Goal: Task Accomplishment & Management: Use online tool/utility

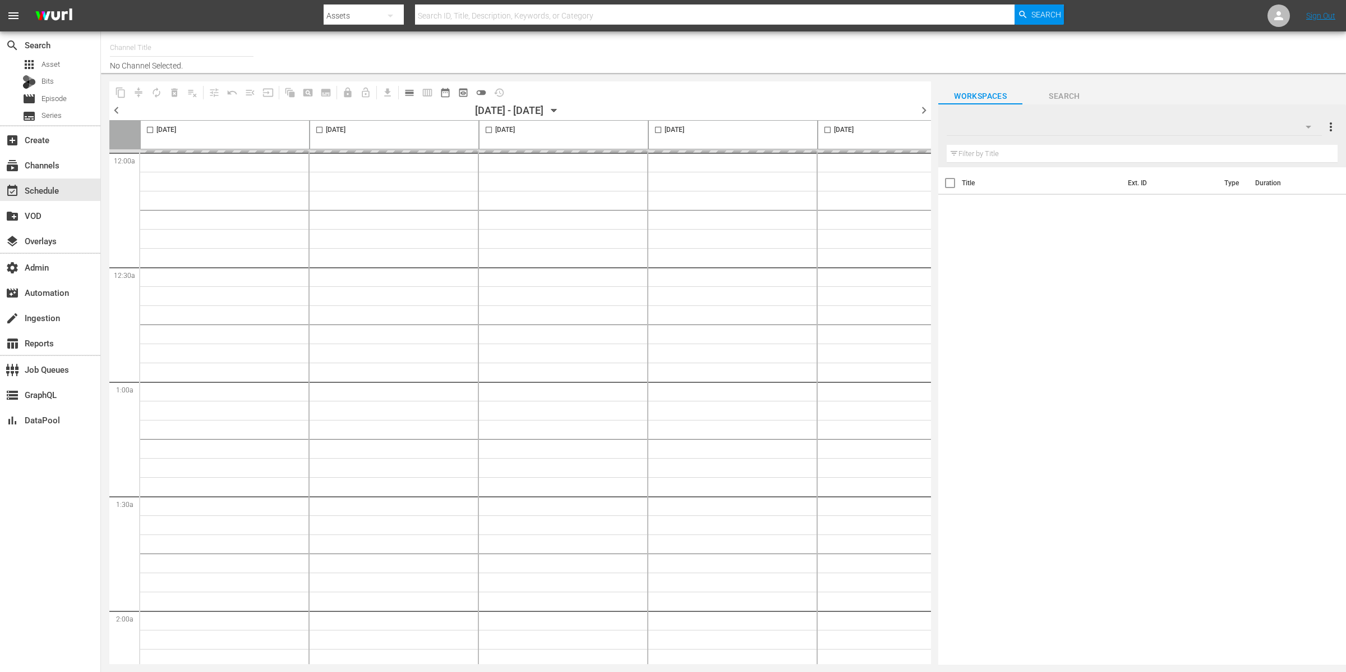
type input "Midsomer Murders (994)"
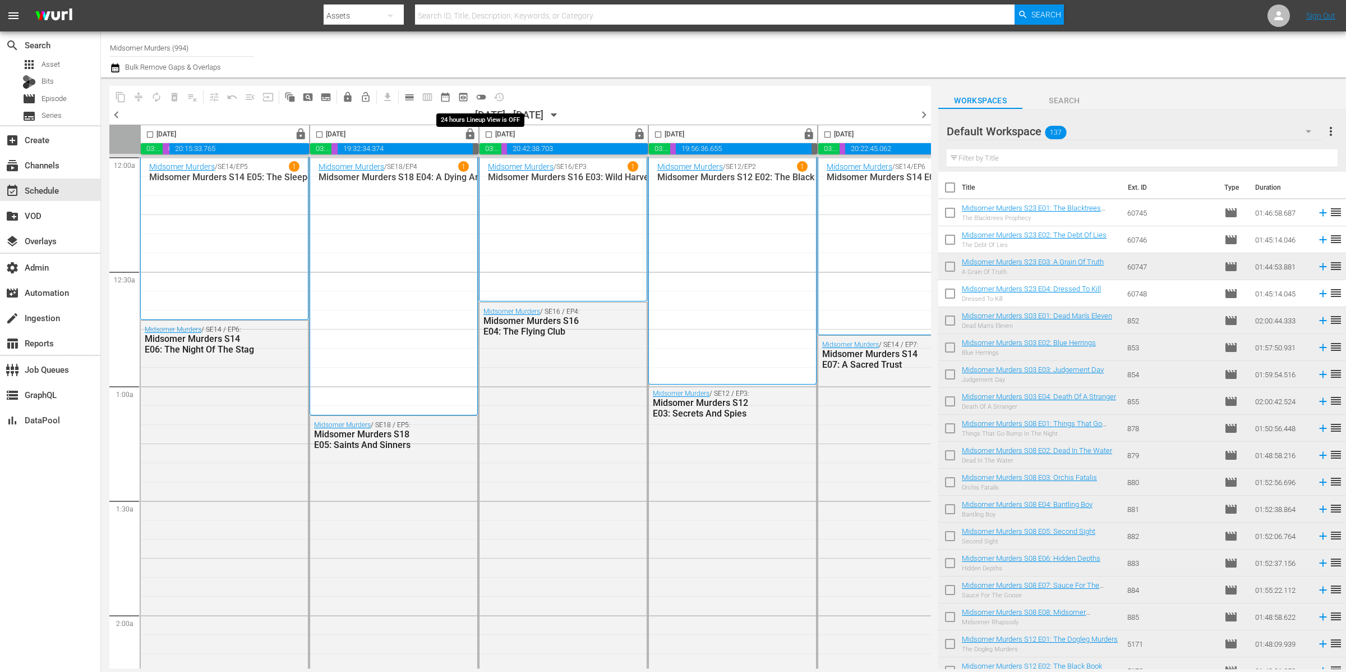
click at [481, 96] on span "toggle_off" at bounding box center [481, 96] width 11 height 11
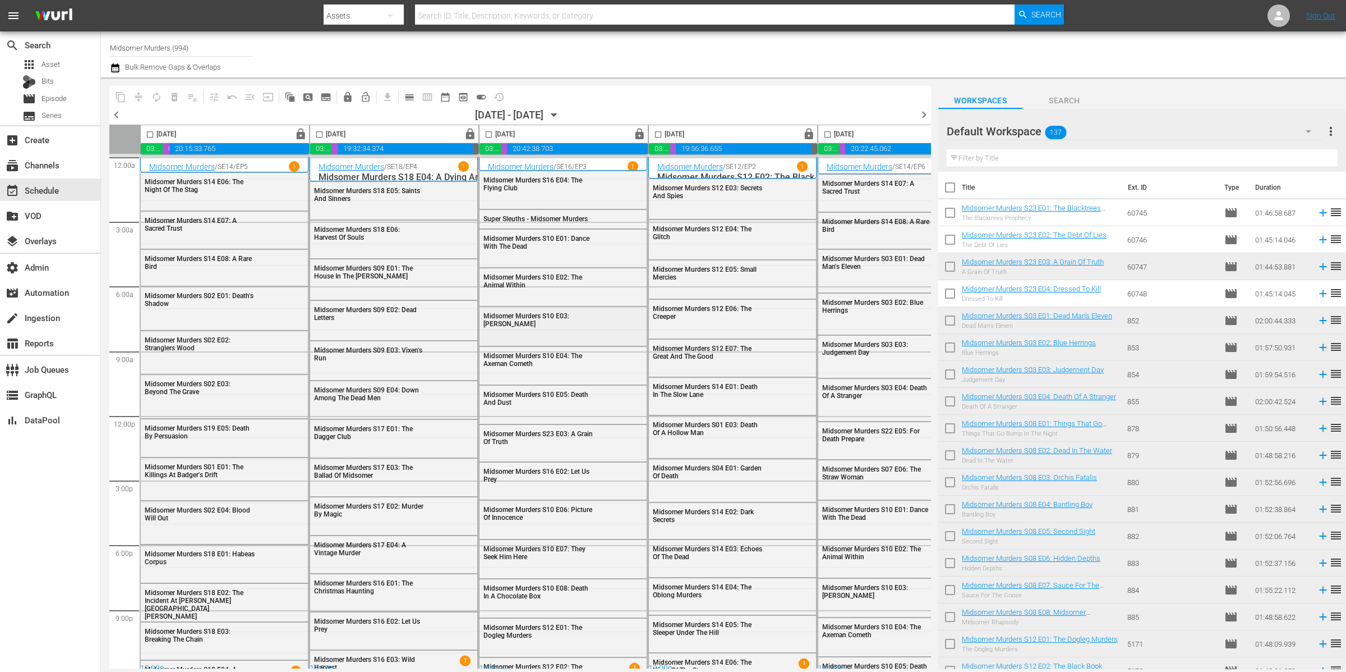
scroll to position [9, 0]
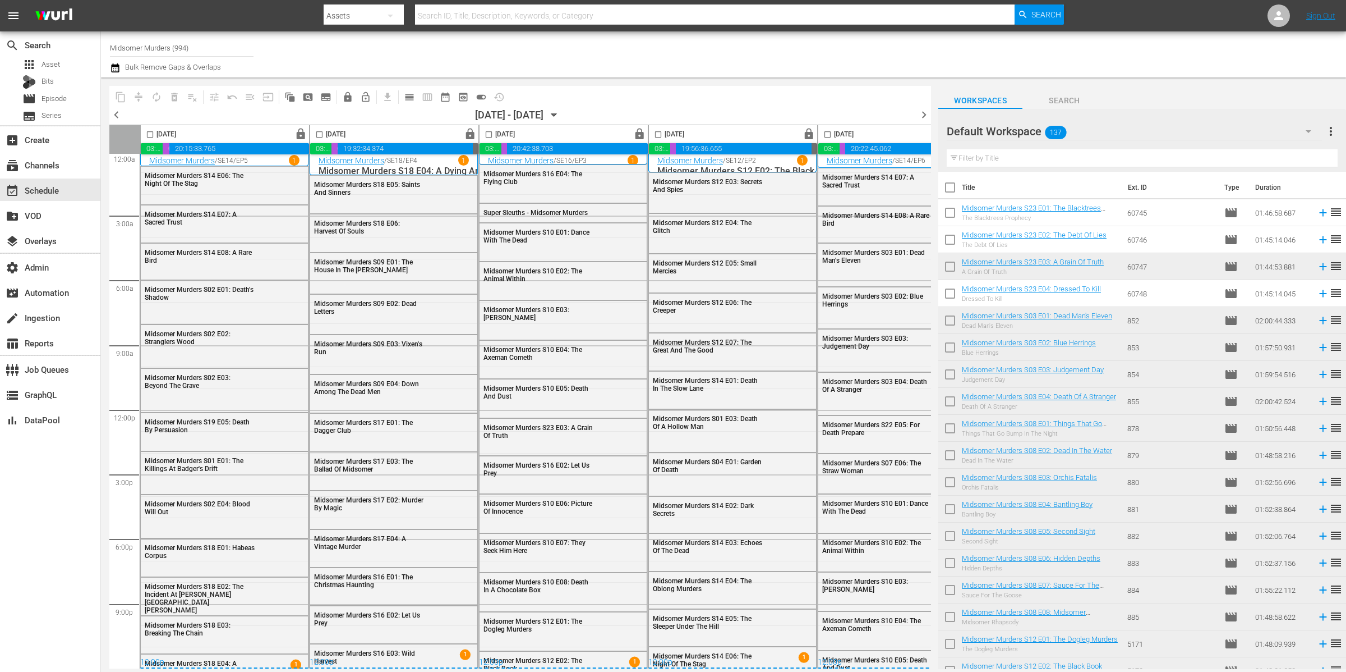
click at [1136, 126] on div "Default Workspace 137" at bounding box center [1134, 131] width 375 height 31
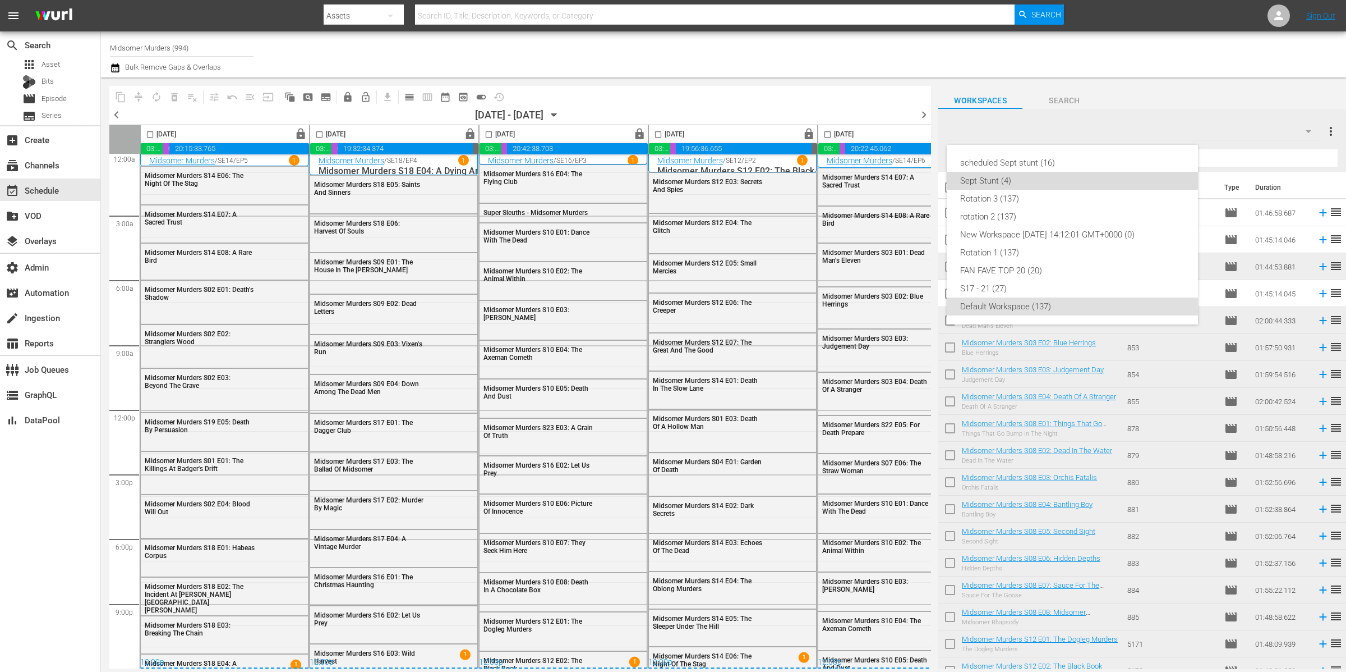
click at [1065, 177] on div "Sept Stunt (4)" at bounding box center [1072, 181] width 224 height 18
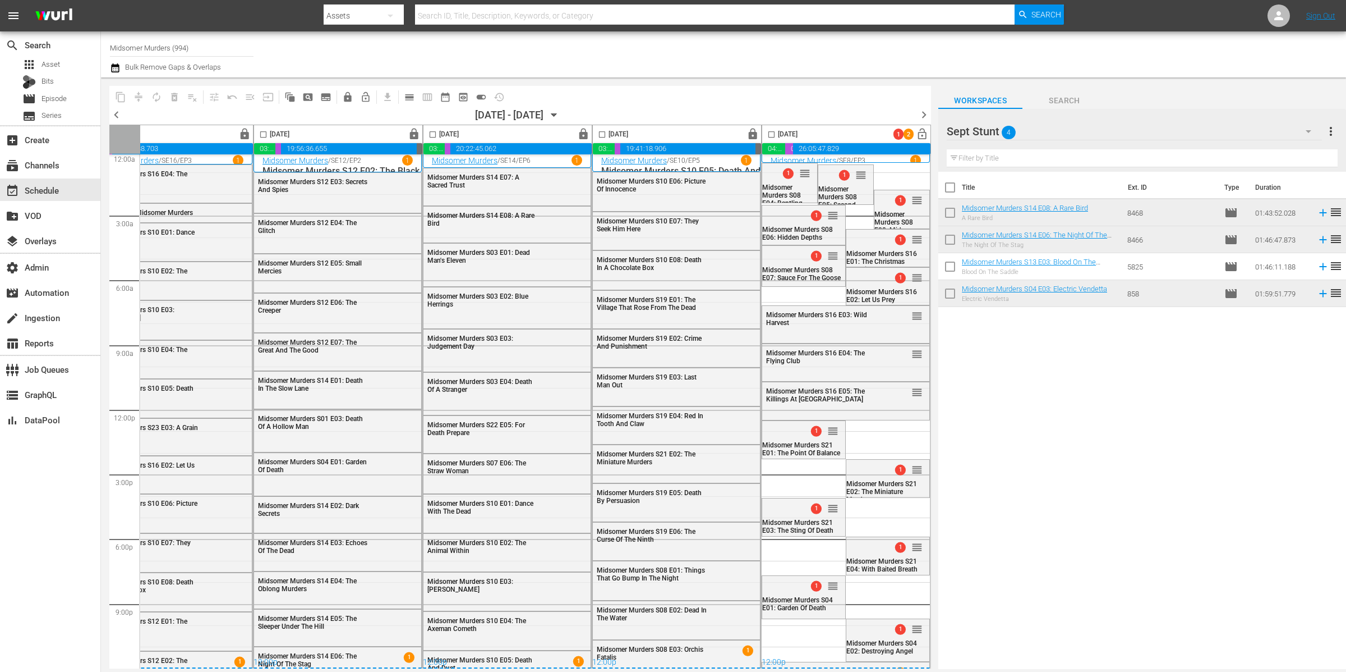
scroll to position [0, 401]
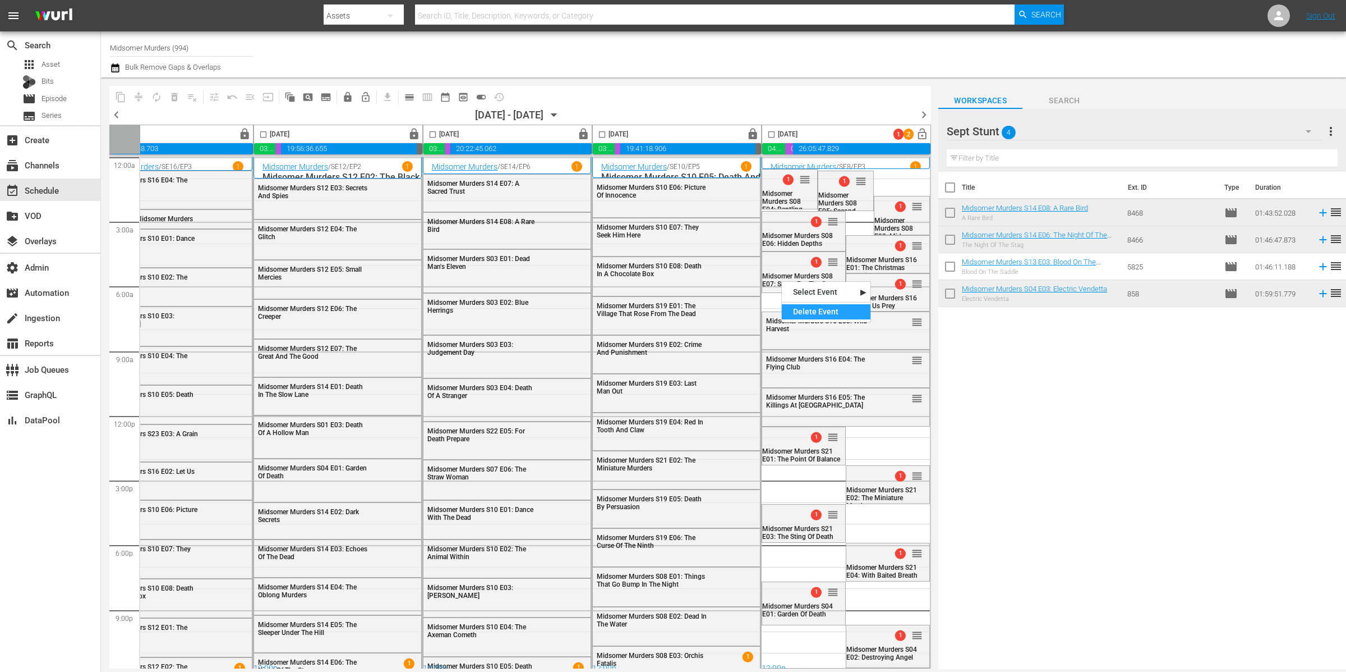
click at [829, 314] on div "Delete Event" at bounding box center [826, 311] width 89 height 15
click at [817, 270] on div "Delete Event" at bounding box center [823, 268] width 89 height 15
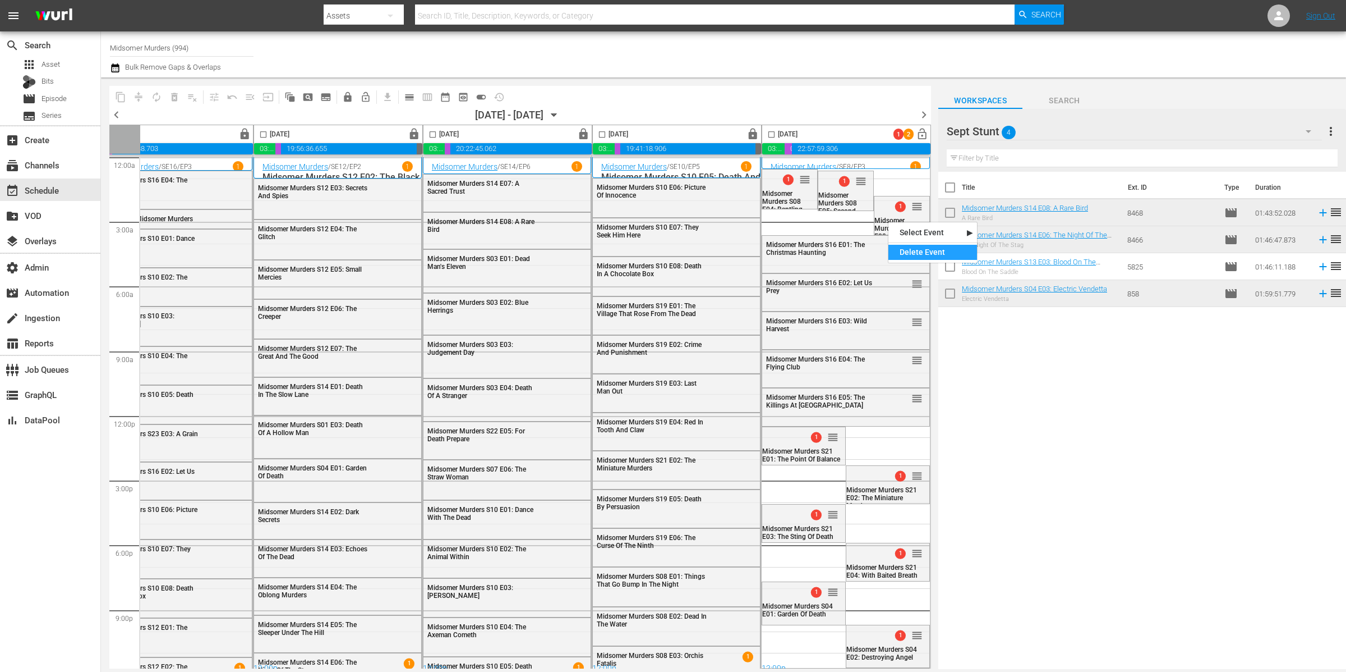
click at [913, 254] on div "Delete Event" at bounding box center [933, 252] width 89 height 15
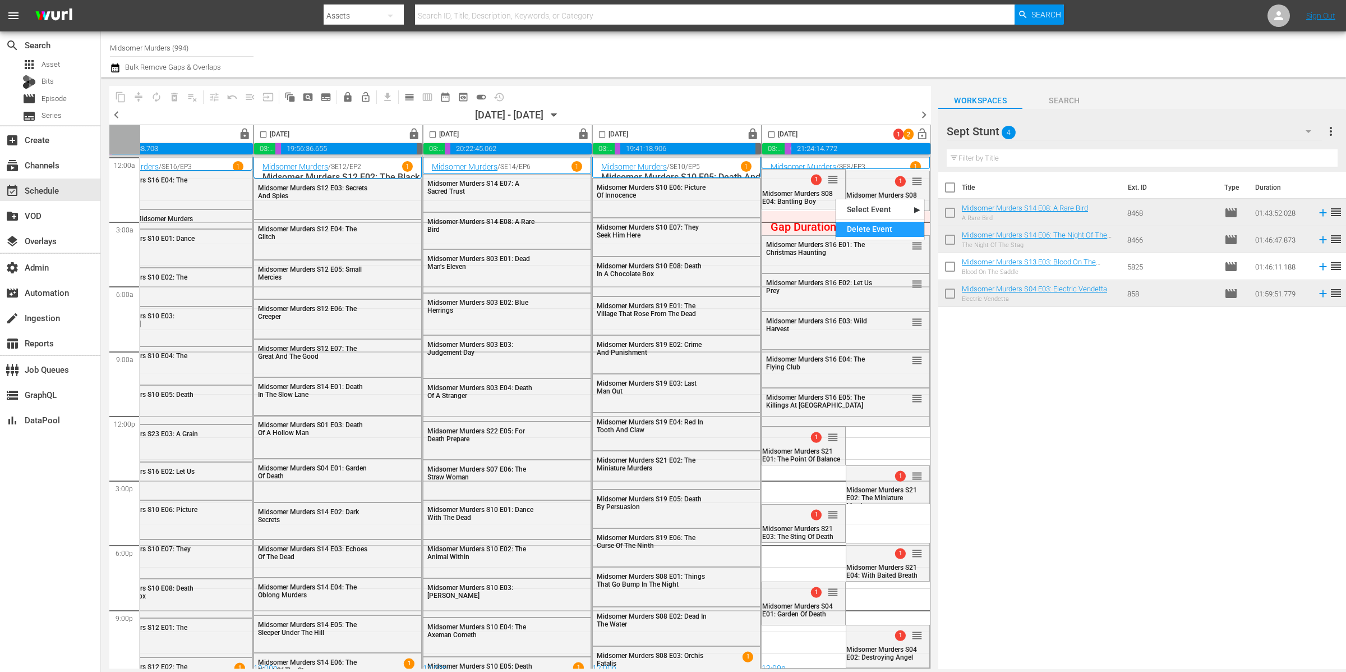
click at [858, 232] on div "Delete Event" at bounding box center [880, 229] width 89 height 15
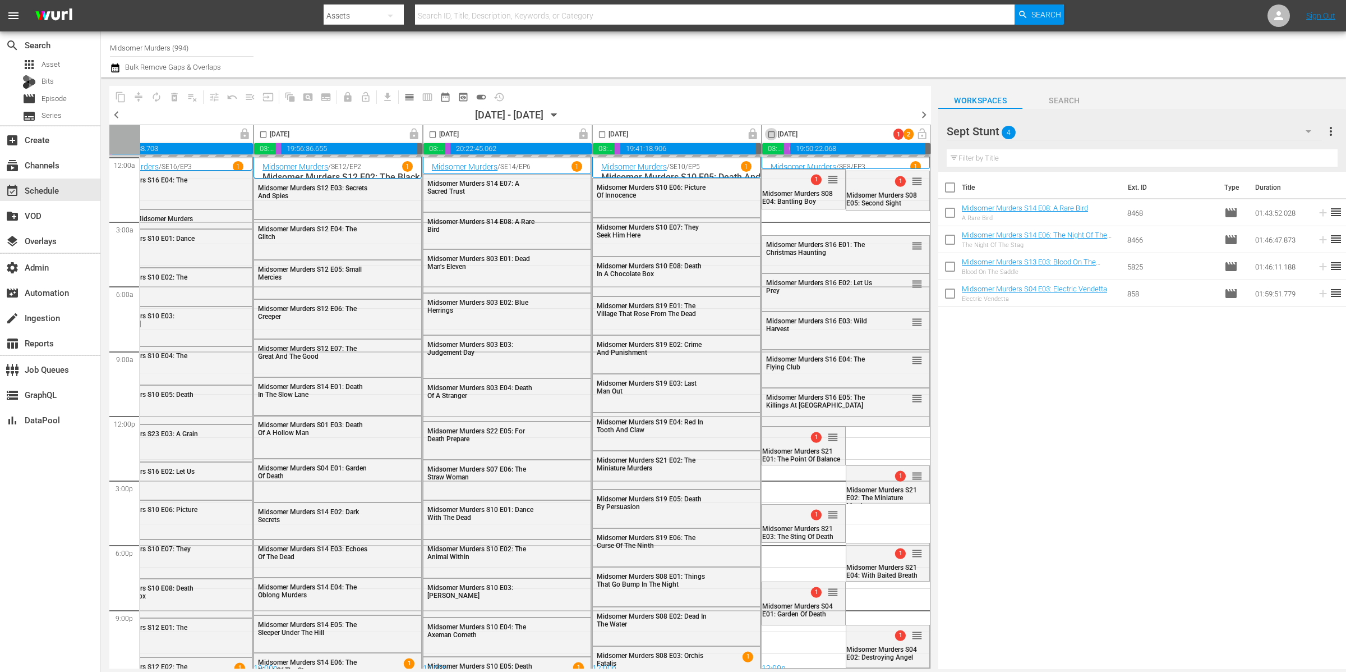
click at [767, 132] on input "checkbox" at bounding box center [771, 136] width 13 height 13
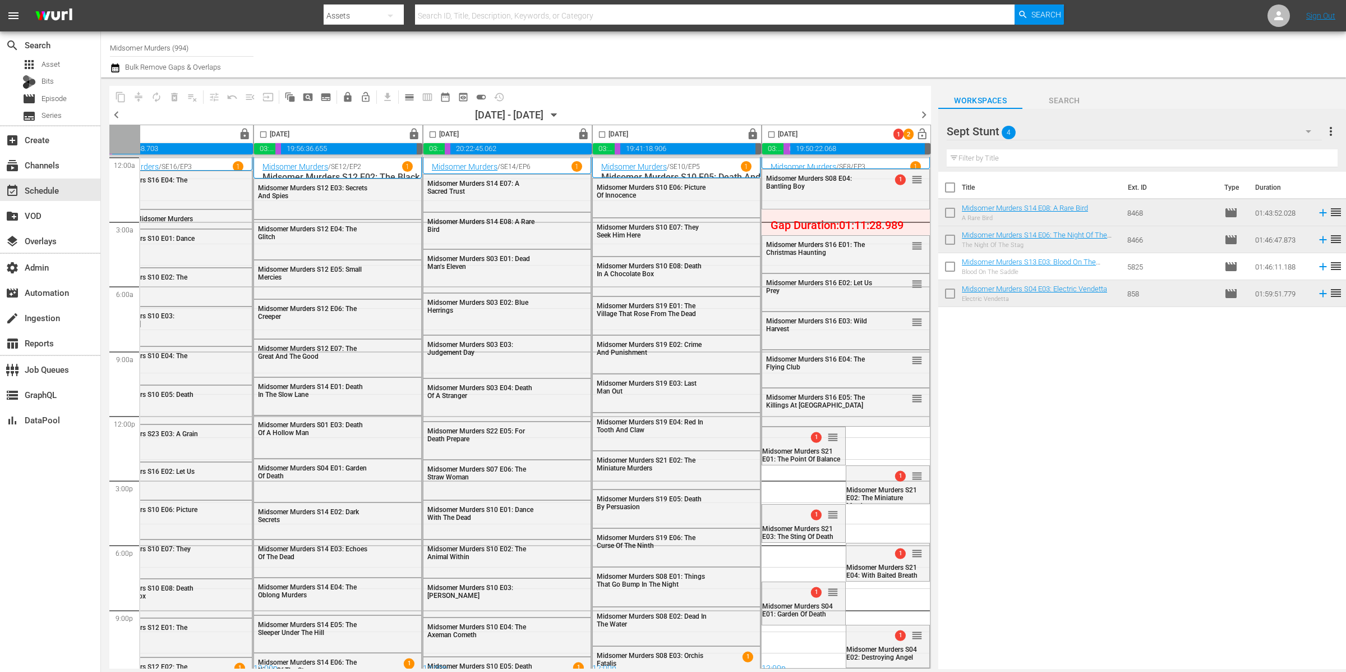
click at [769, 134] on input "checkbox" at bounding box center [771, 136] width 13 height 13
checkbox input "true"
click at [139, 95] on span "compress" at bounding box center [138, 96] width 11 height 11
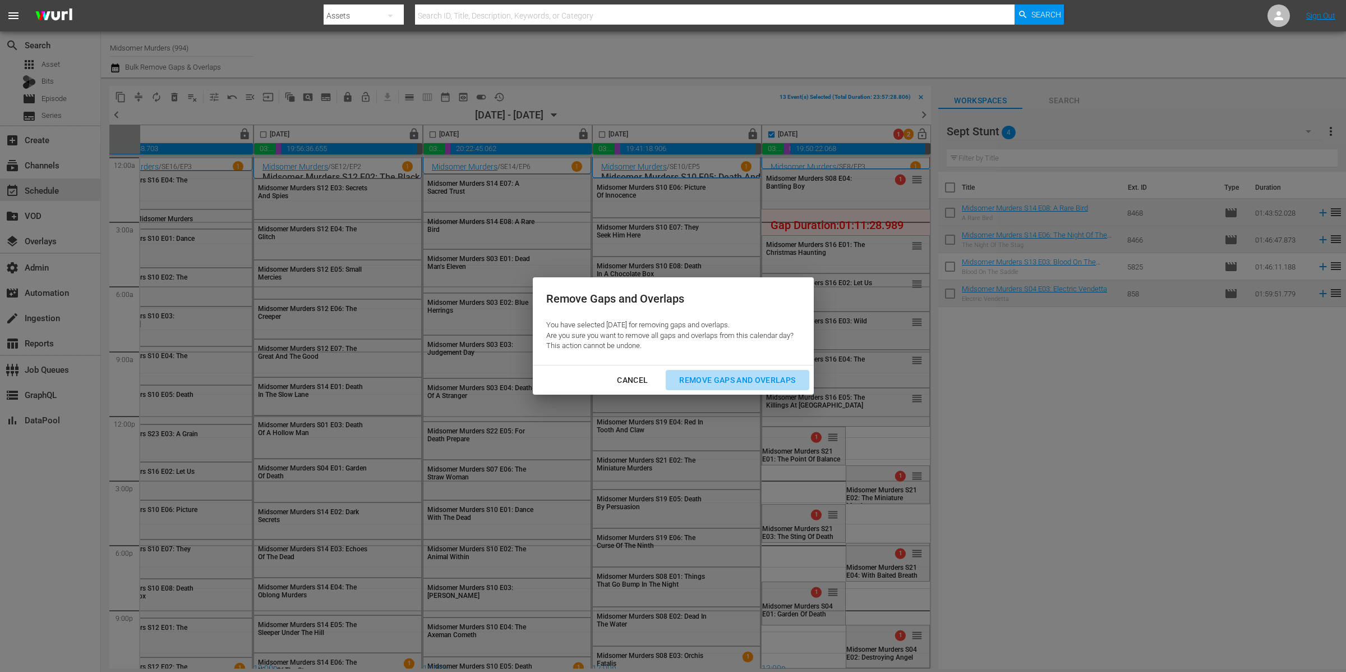
click at [777, 381] on div "Remove Gaps and Overlaps" at bounding box center [737, 380] width 134 height 14
